Goal: Complete application form

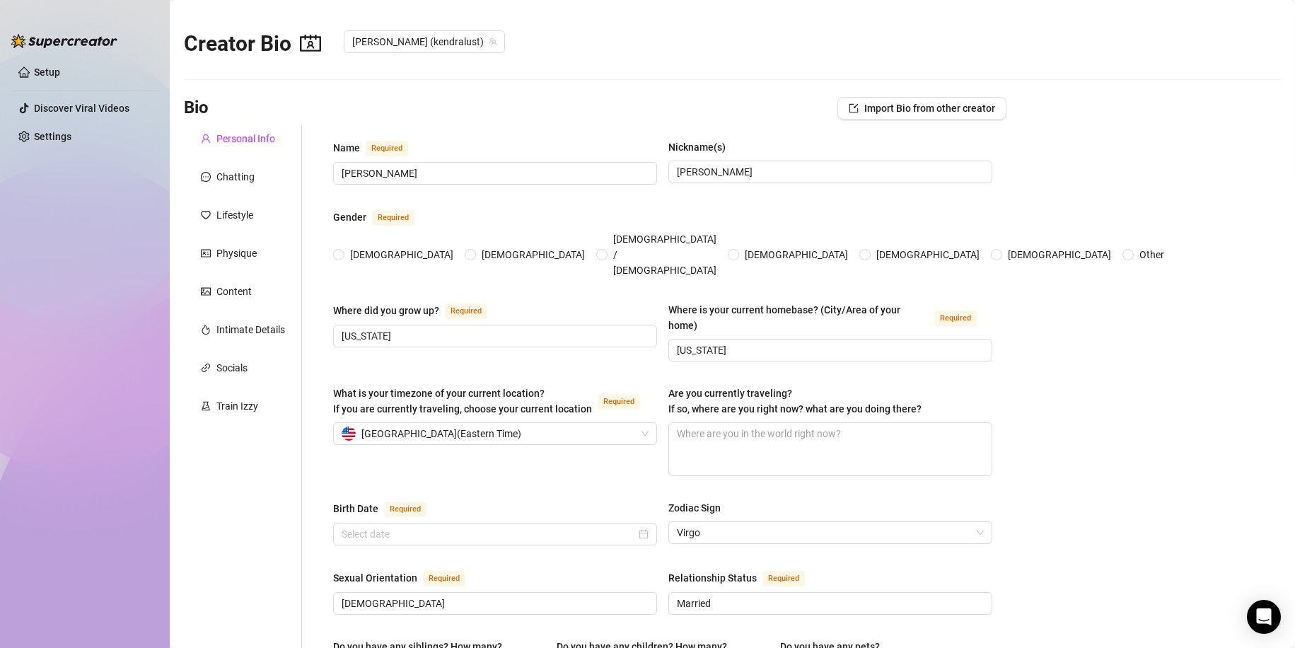
radio input "true"
type input "[DATE]"
click at [242, 175] on div "Chatting" at bounding box center [236, 177] width 38 height 16
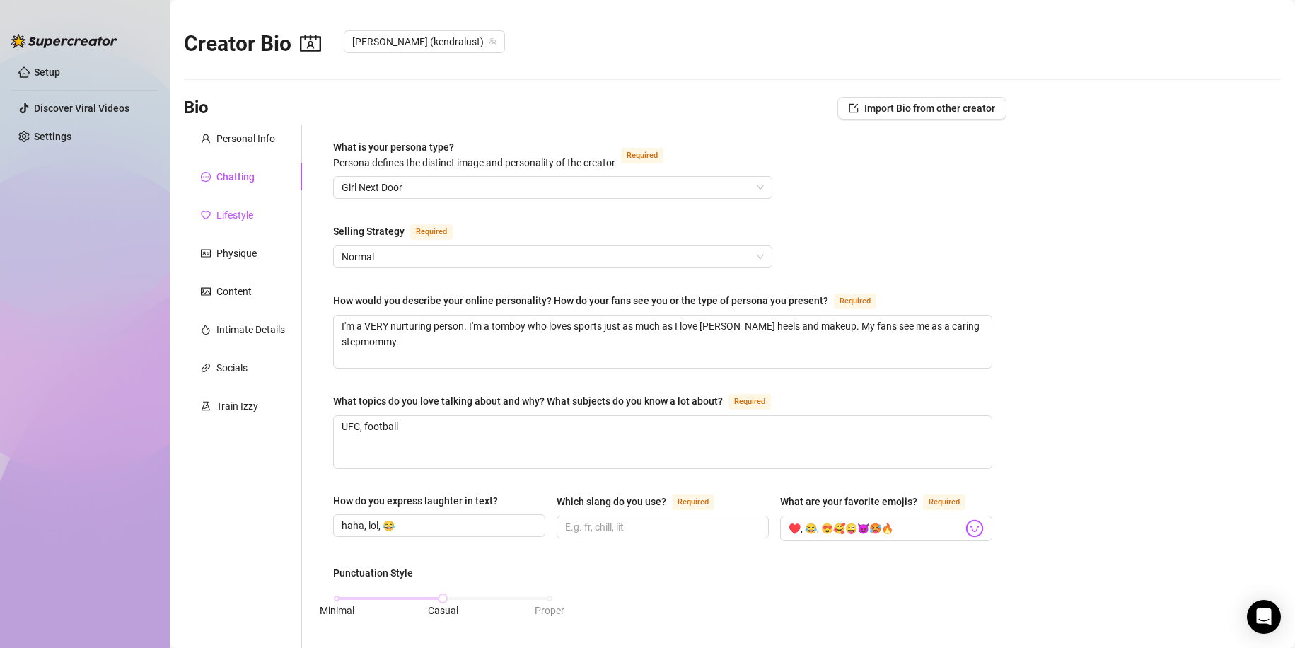
click at [240, 207] on div "Lifestyle" at bounding box center [235, 215] width 37 height 16
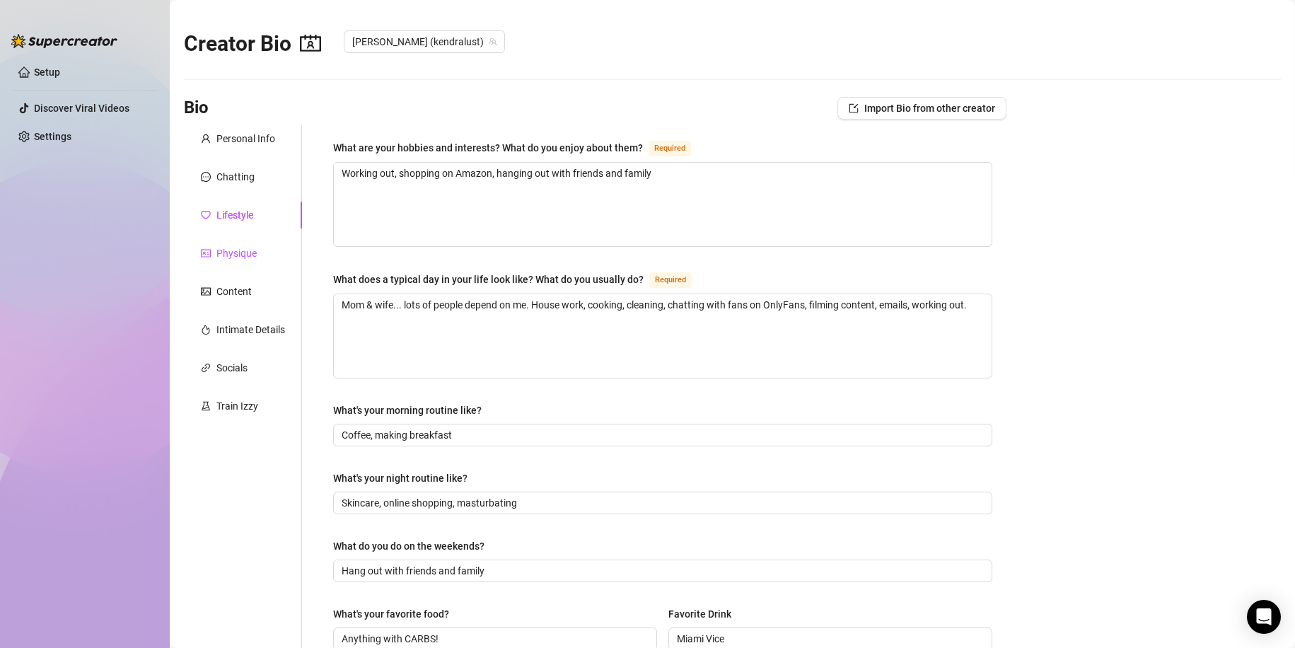
click at [238, 248] on div "Physique" at bounding box center [237, 254] width 40 height 16
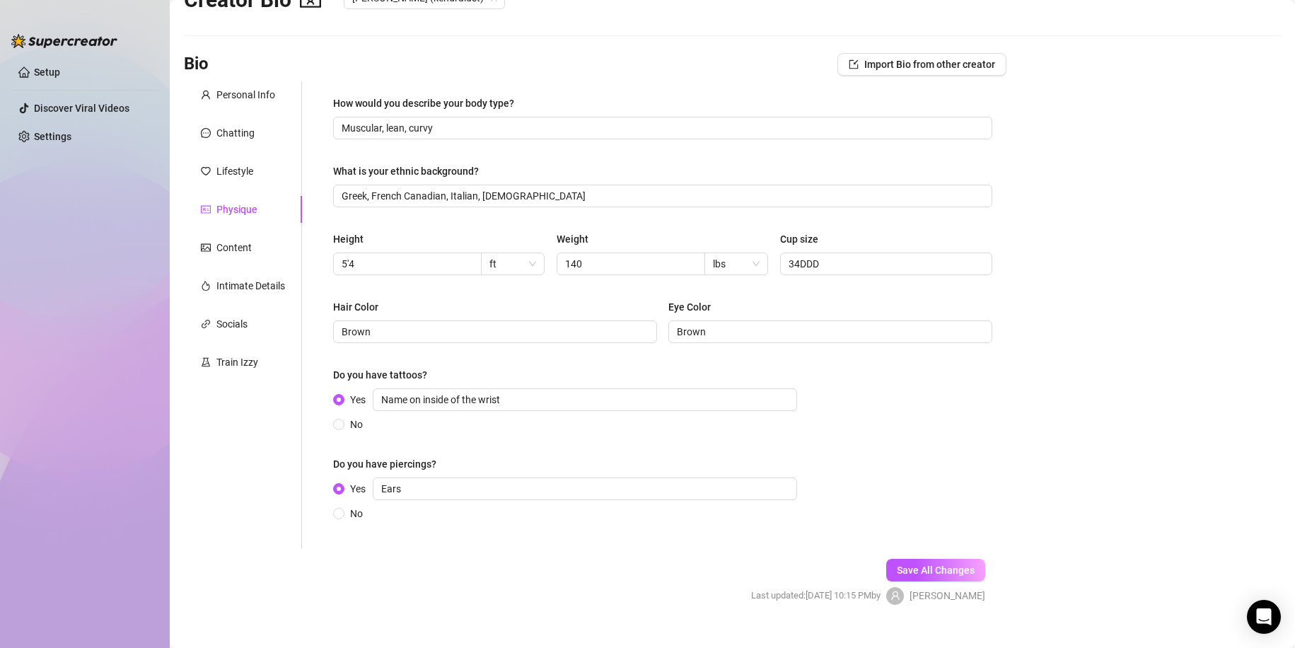
scroll to position [68, 0]
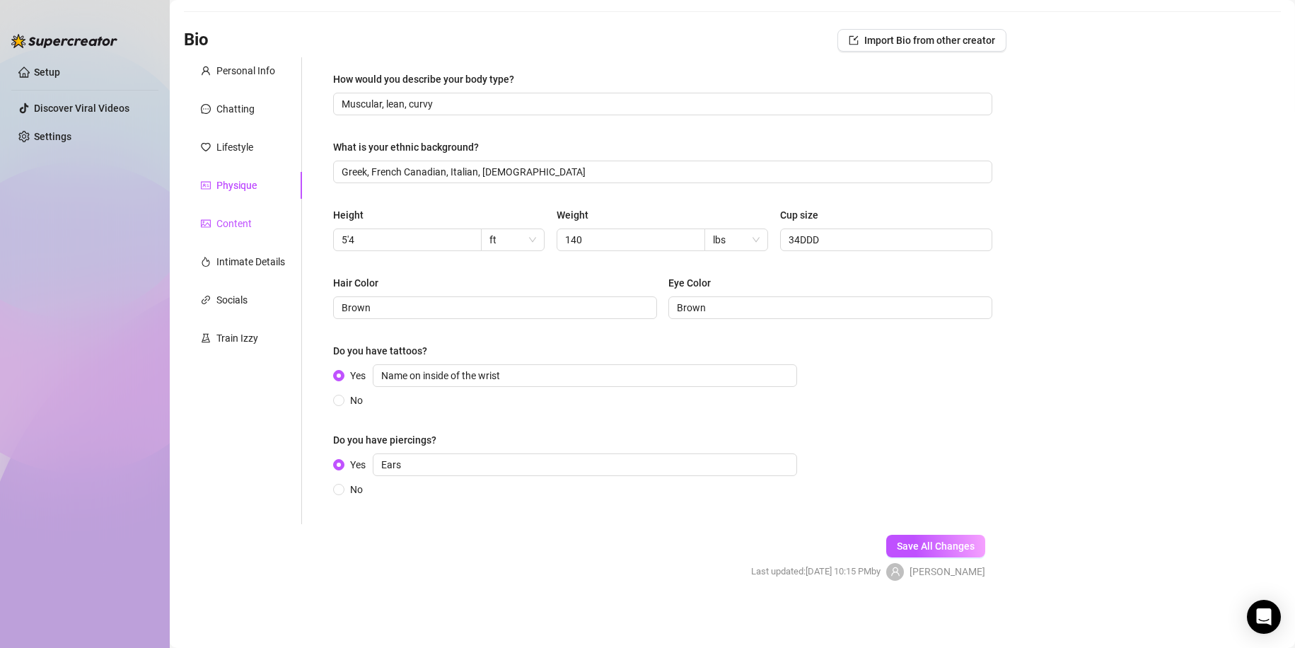
click at [244, 224] on div "Content" at bounding box center [234, 224] width 35 height 16
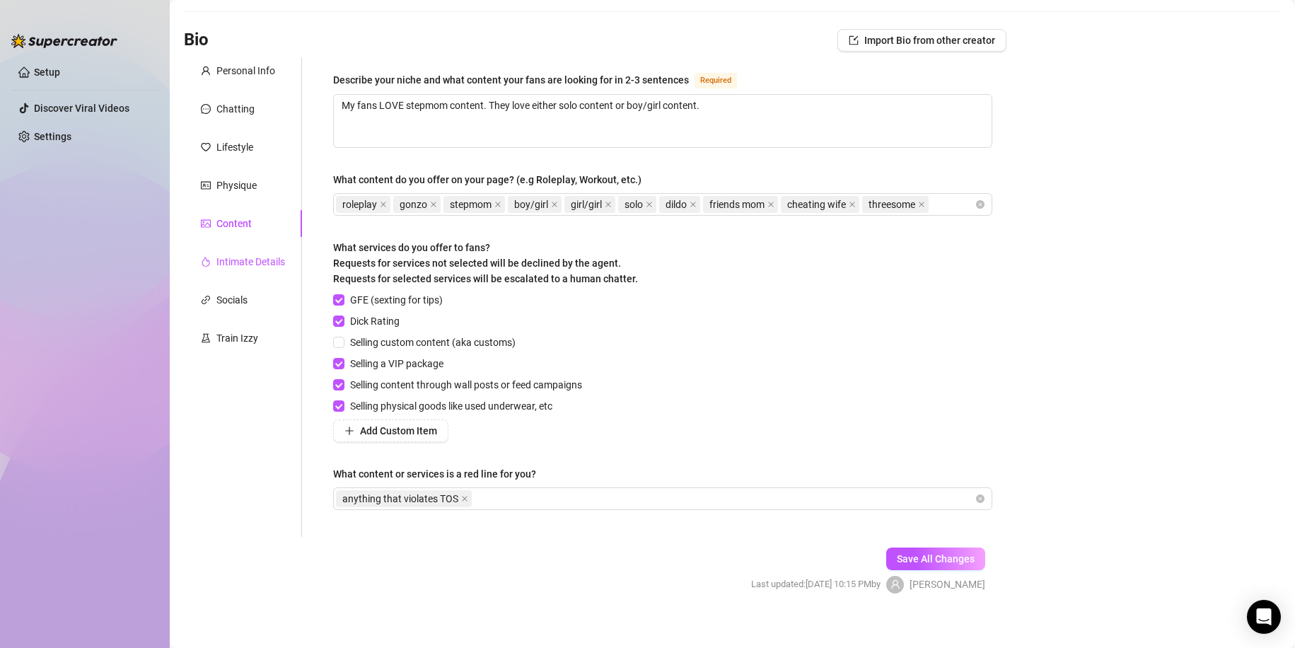
click at [242, 263] on div "Intimate Details" at bounding box center [251, 262] width 69 height 16
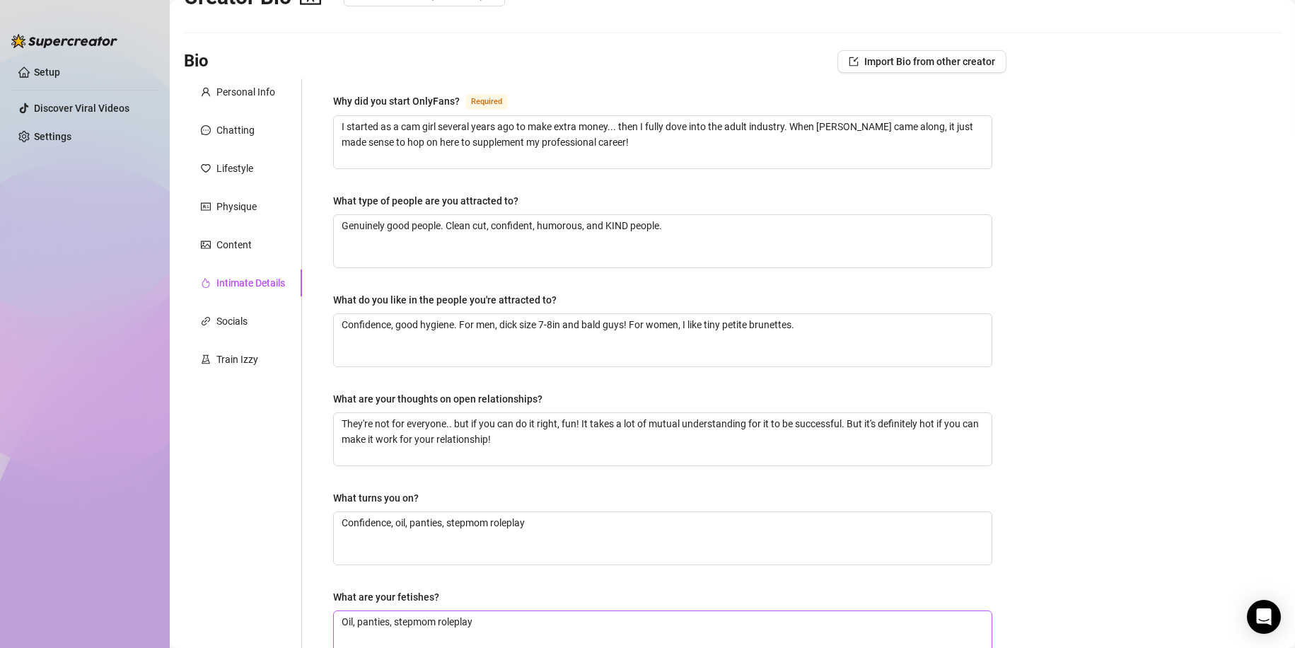
scroll to position [0, 0]
